Goal: Task Accomplishment & Management: Use online tool/utility

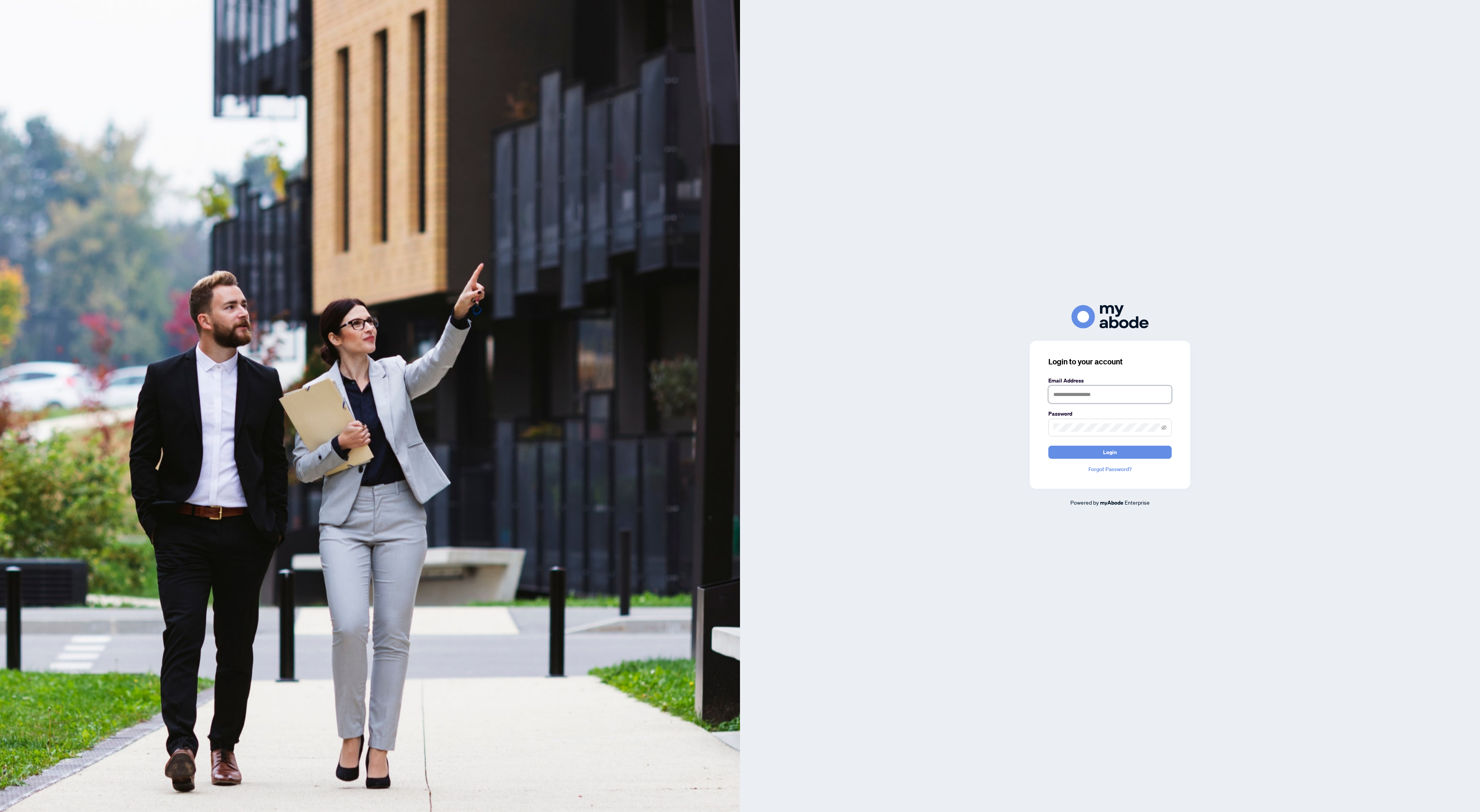
type input "**********"
click at [1110, 452] on button "Login" at bounding box center [1110, 452] width 123 height 13
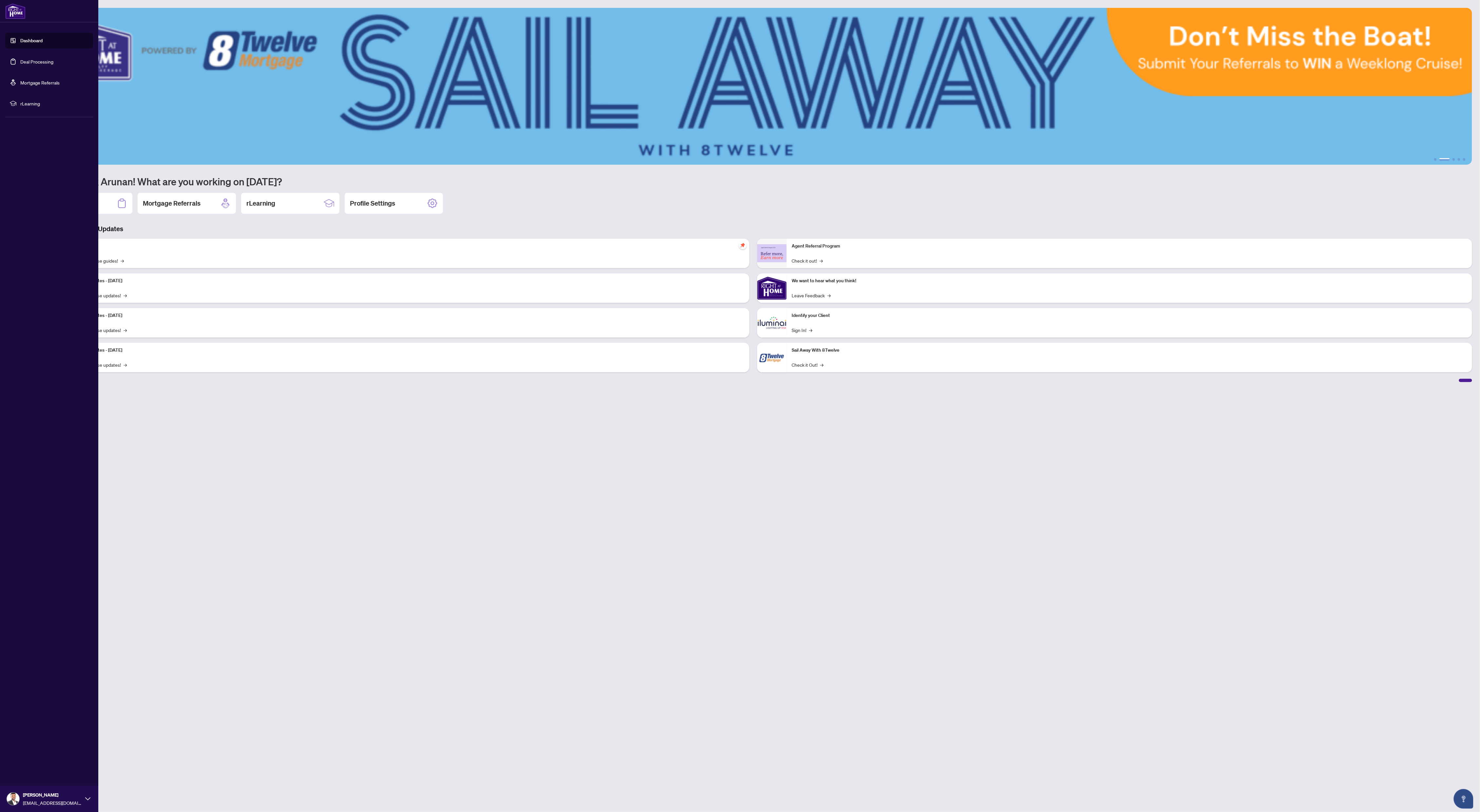
click at [20, 59] on link "Deal Processing" at bounding box center [37, 61] width 33 height 6
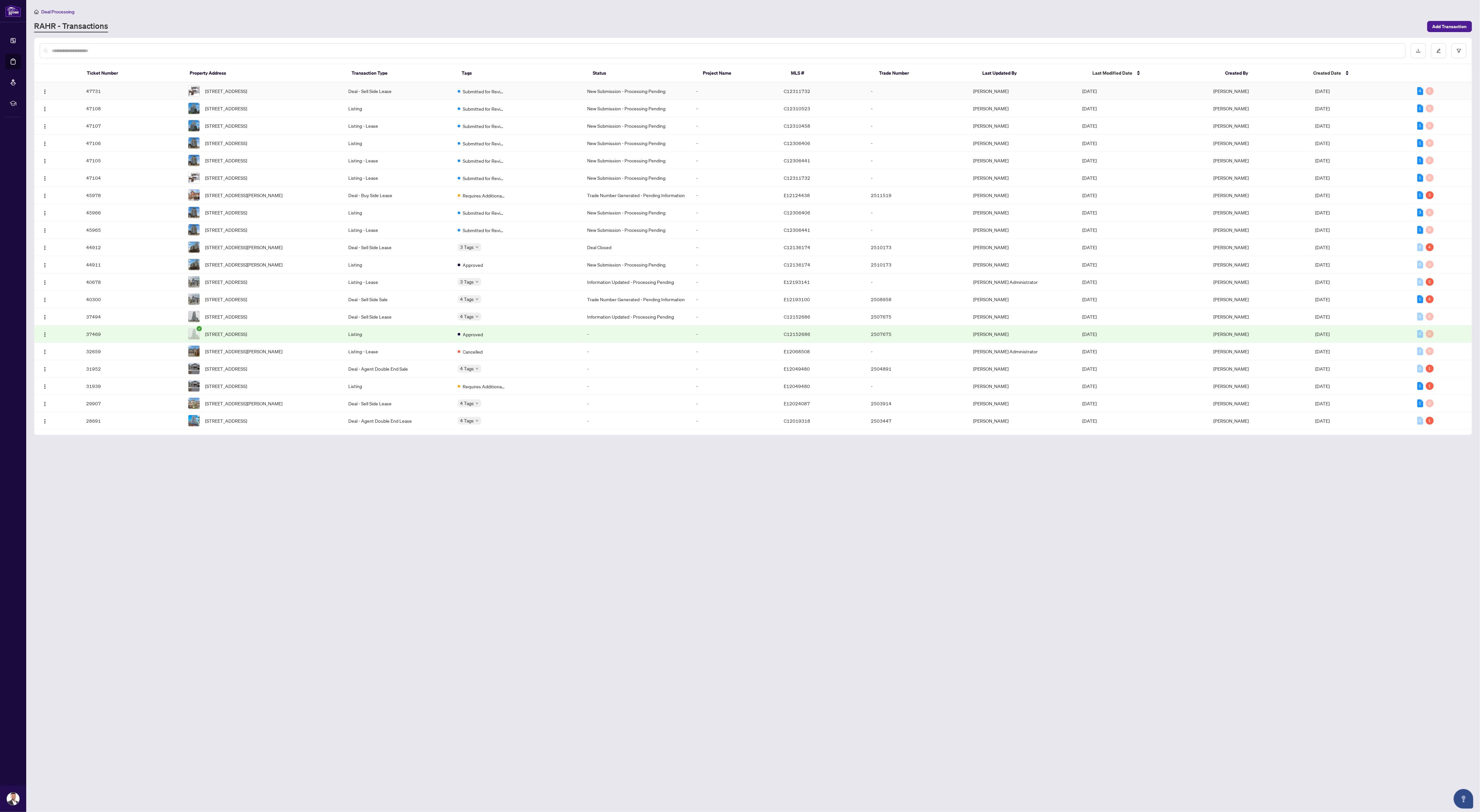
click at [527, 89] on td "Submitted for Review" at bounding box center [518, 91] width 130 height 17
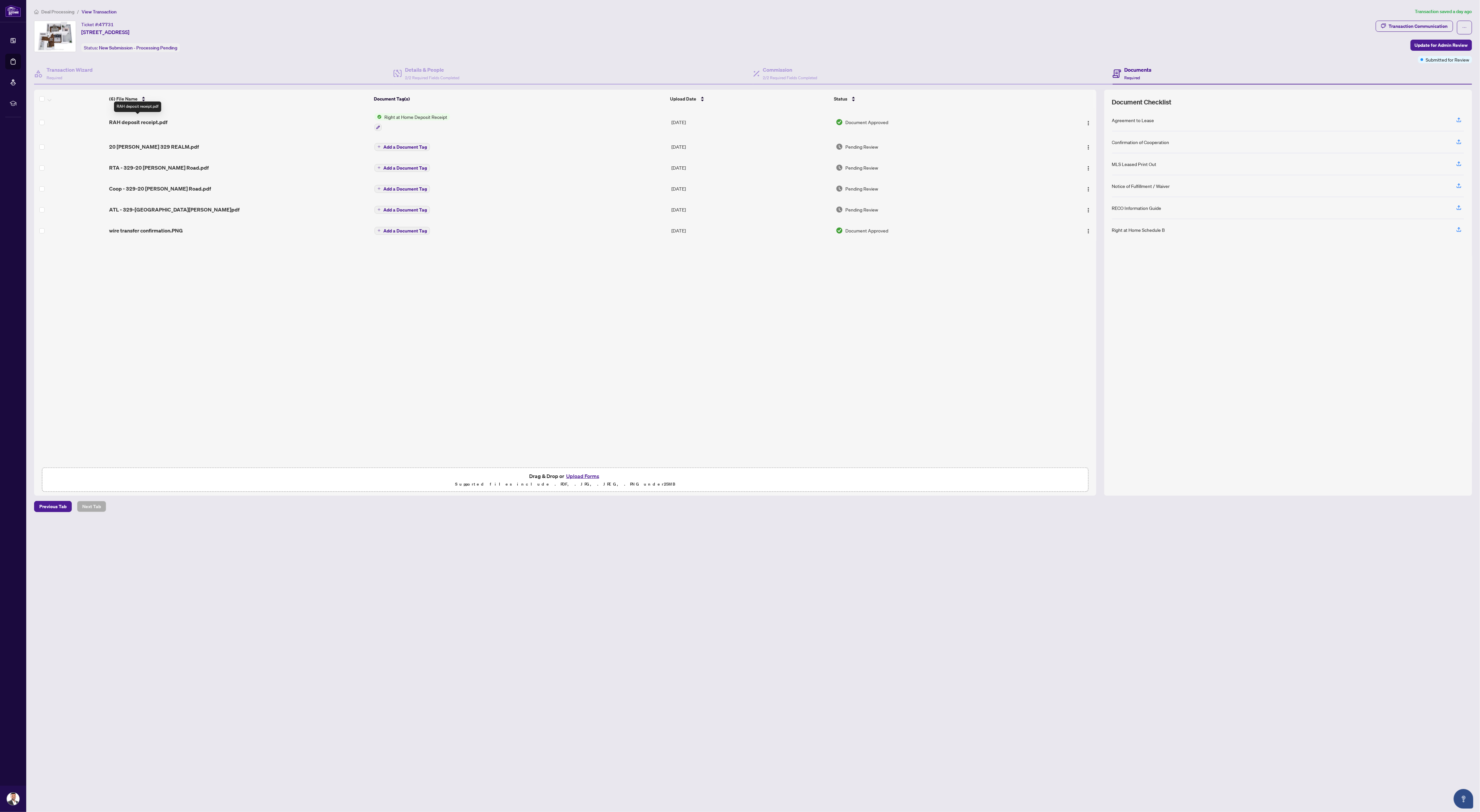
click at [130, 119] on span "RAH deposit receipt.pdf" at bounding box center [138, 122] width 59 height 8
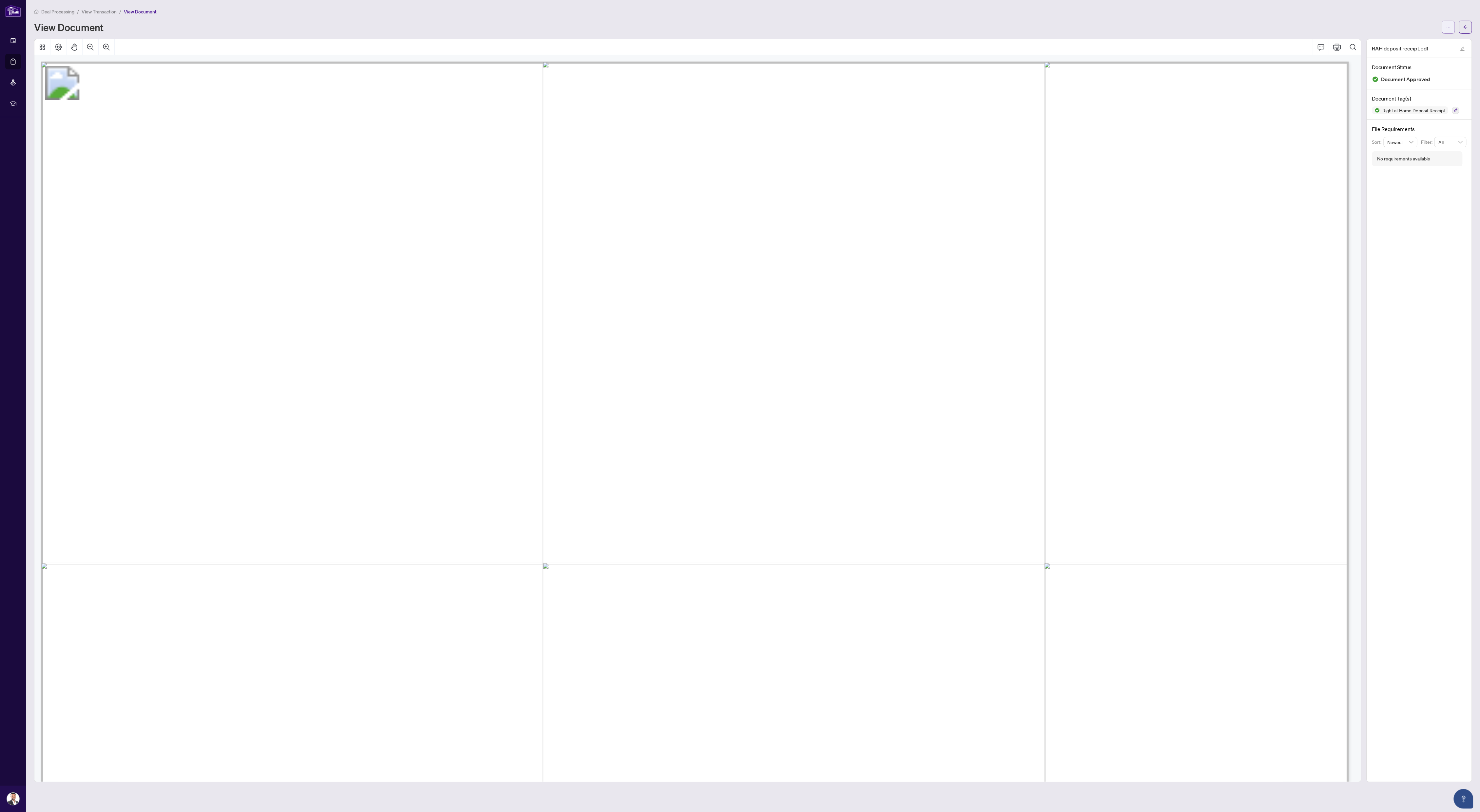
click at [1446, 29] on span "button" at bounding box center [1448, 27] width 5 height 10
click at [1428, 38] on span "Download" at bounding box center [1425, 41] width 50 height 7
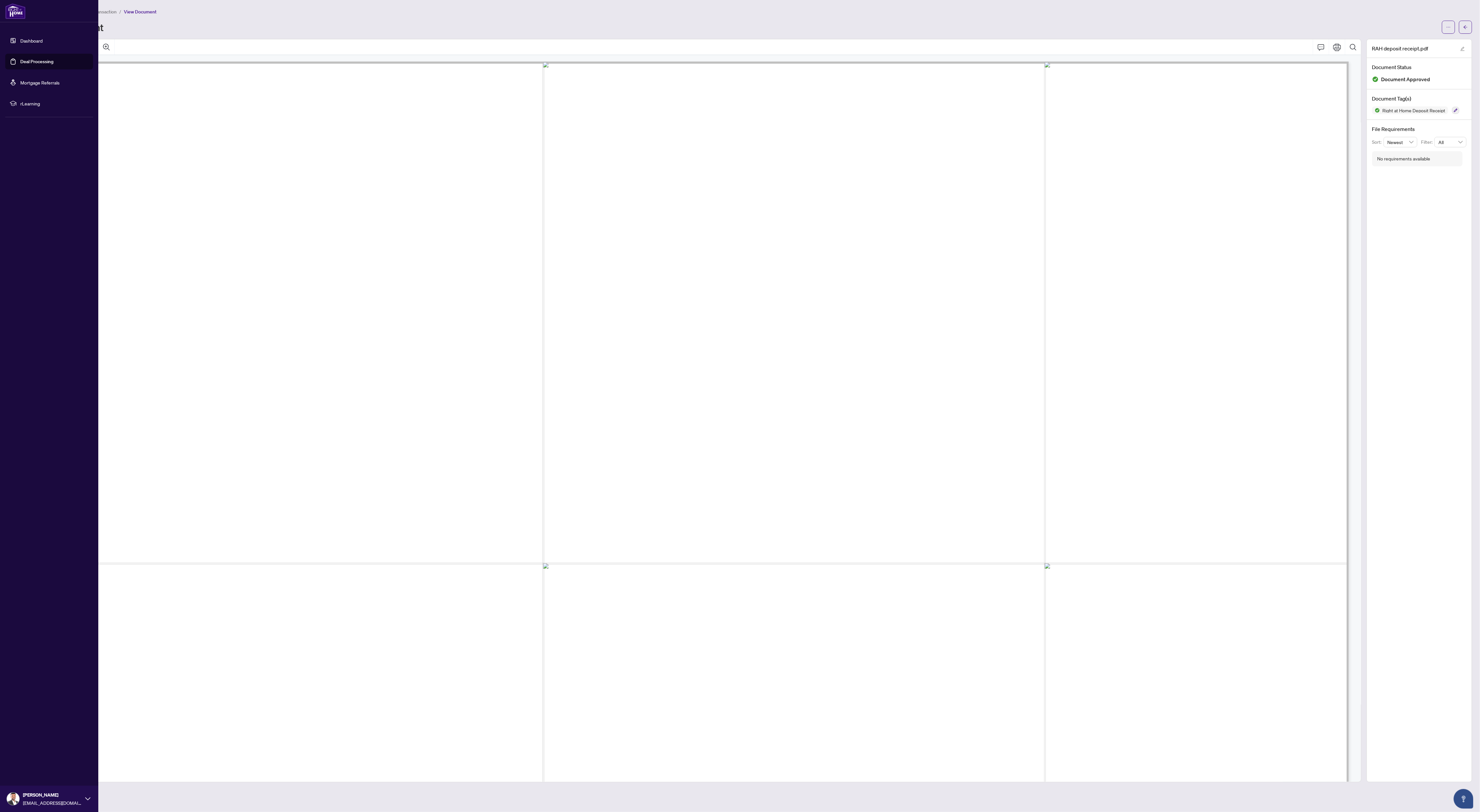
click at [32, 62] on link "Deal Processing" at bounding box center [37, 61] width 33 height 6
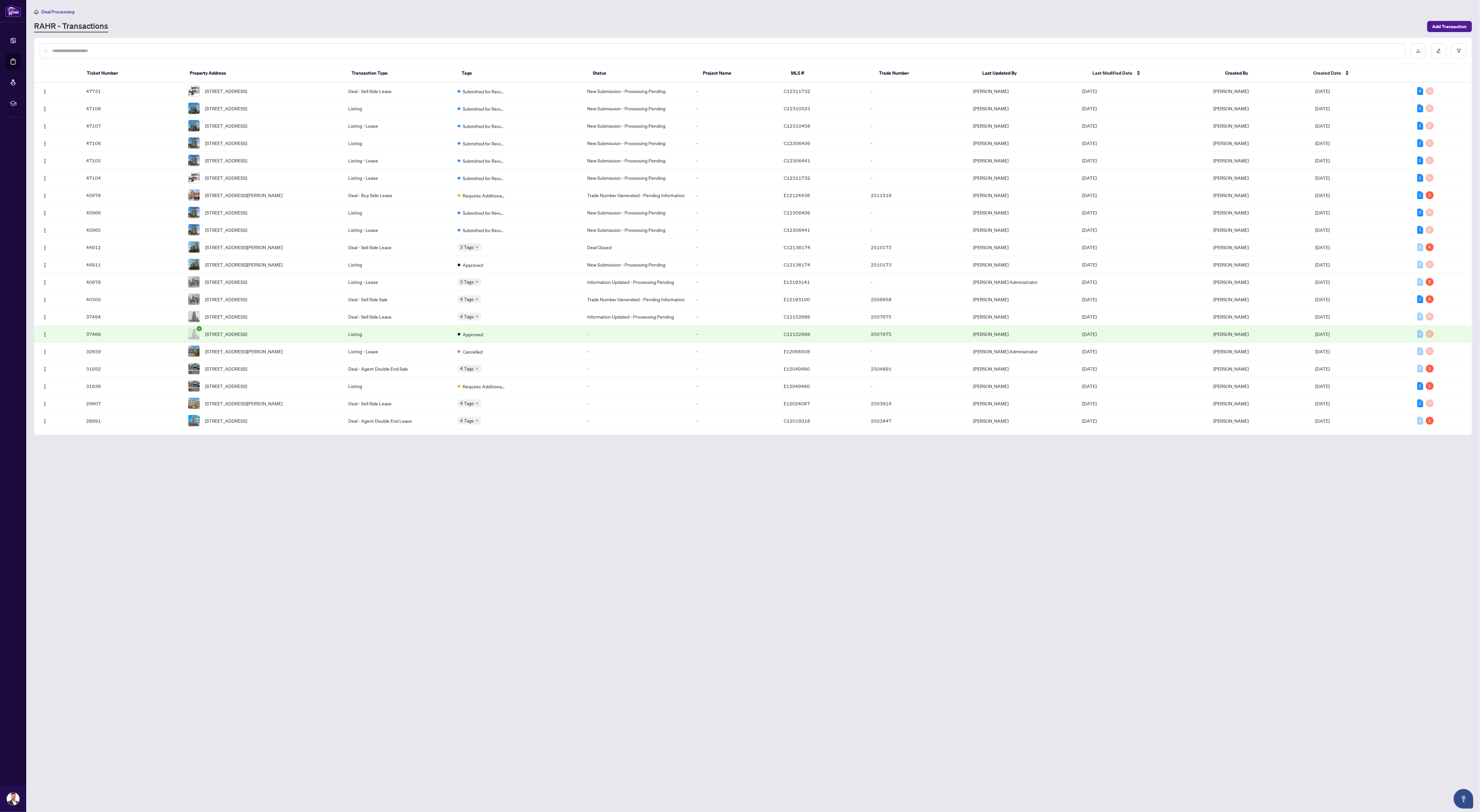
click at [216, 493] on main "Deal Processing RAHR - Transactions Add Transaction Ticket Number Property Addr…" at bounding box center [753, 406] width 1454 height 812
click at [310, 553] on main "Deal Processing RAHR - Transactions Add Transaction Ticket Number Property Addr…" at bounding box center [753, 406] width 1454 height 812
